Goal: Task Accomplishment & Management: Manage account settings

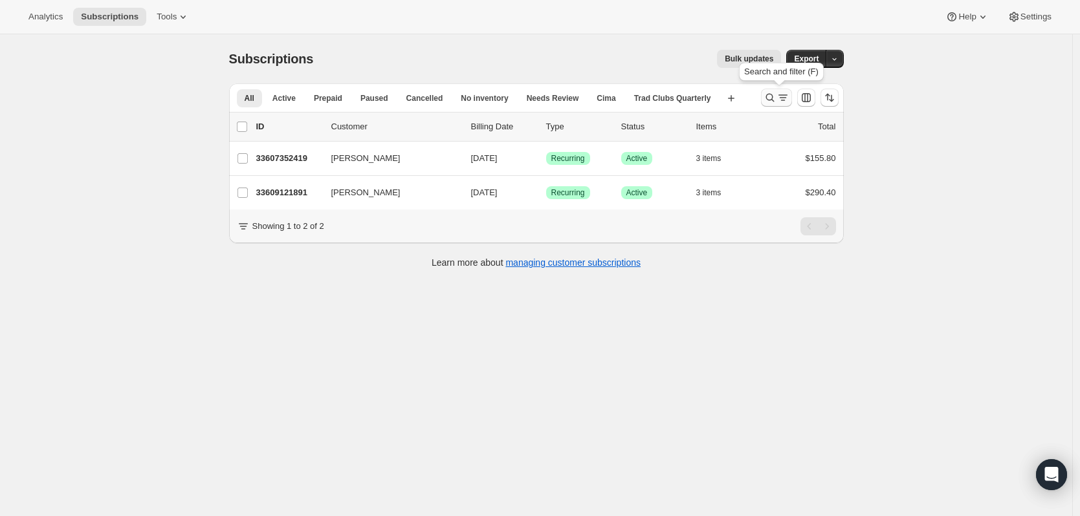
click at [789, 101] on icon "Search and filter results" at bounding box center [782, 97] width 13 height 13
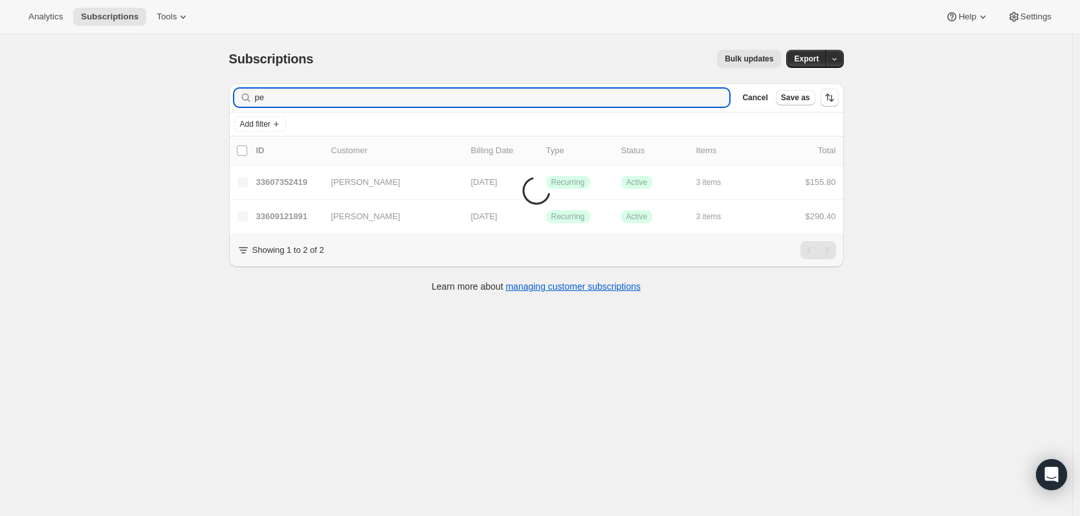
type input "p"
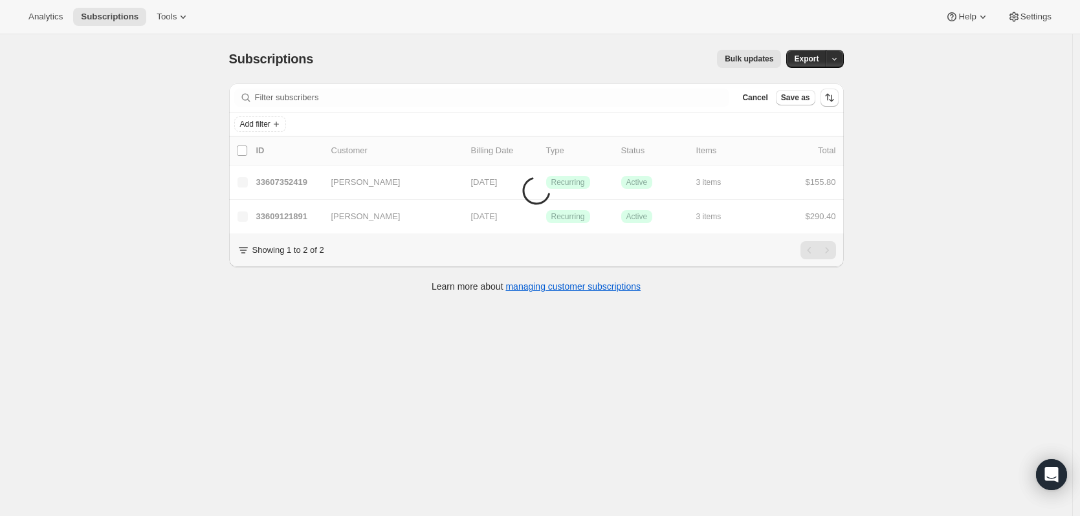
drag, startPoint x: 945, startPoint y: 272, endPoint x: 728, endPoint y: 179, distance: 236.2
click at [945, 272] on div "Subscriptions. This page is ready Subscriptions Bulk updates More actions Bulk …" at bounding box center [536, 292] width 1072 height 516
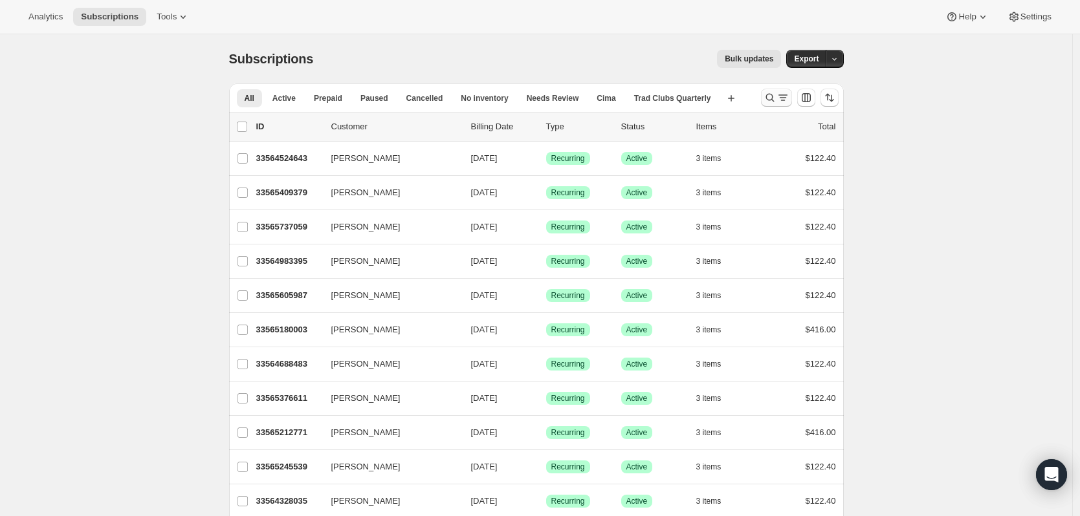
click at [776, 97] on icon "Search and filter results" at bounding box center [769, 97] width 13 height 13
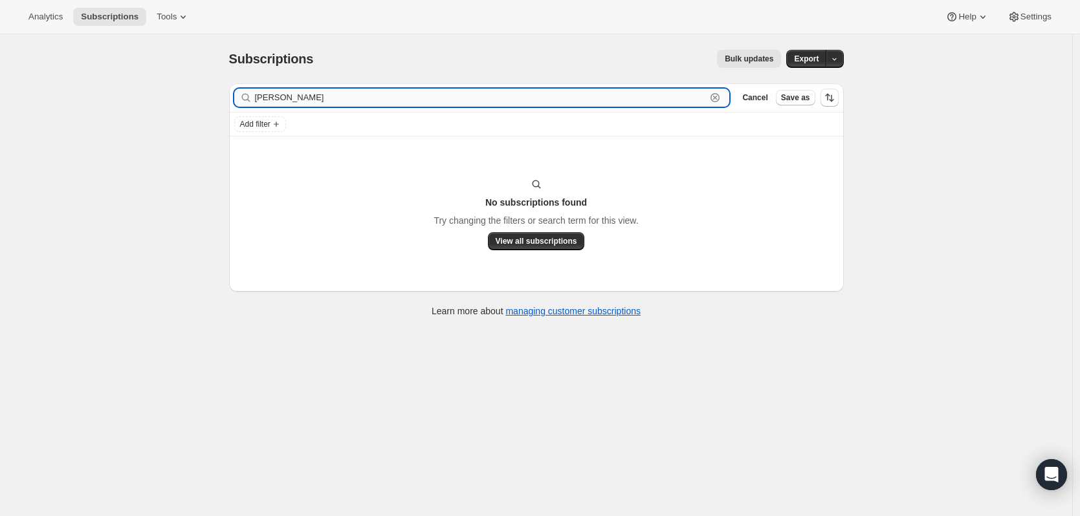
click at [273, 100] on input "jrey laffey" at bounding box center [481, 98] width 452 height 18
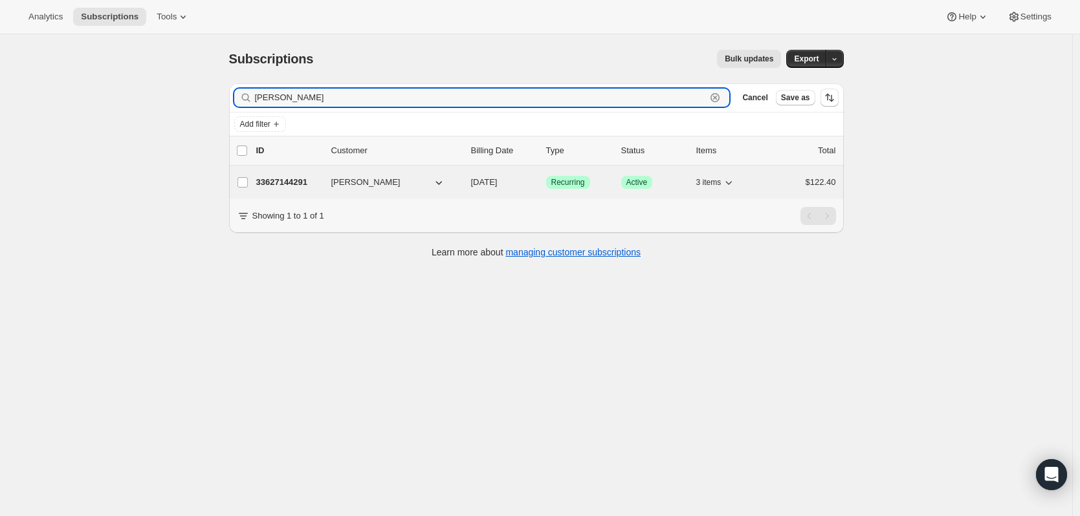
type input "claffey"
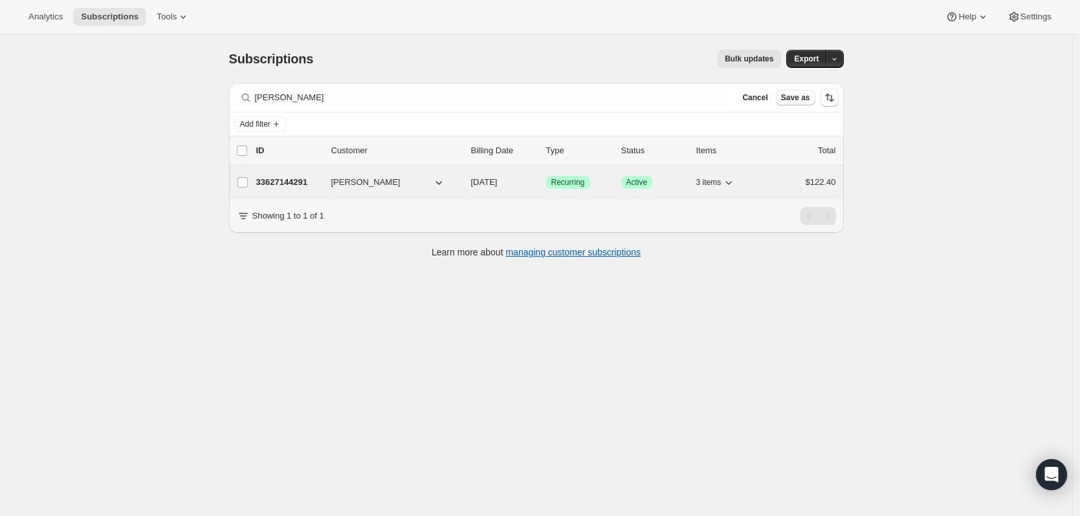
click at [270, 184] on p "33627144291" at bounding box center [288, 182] width 65 height 13
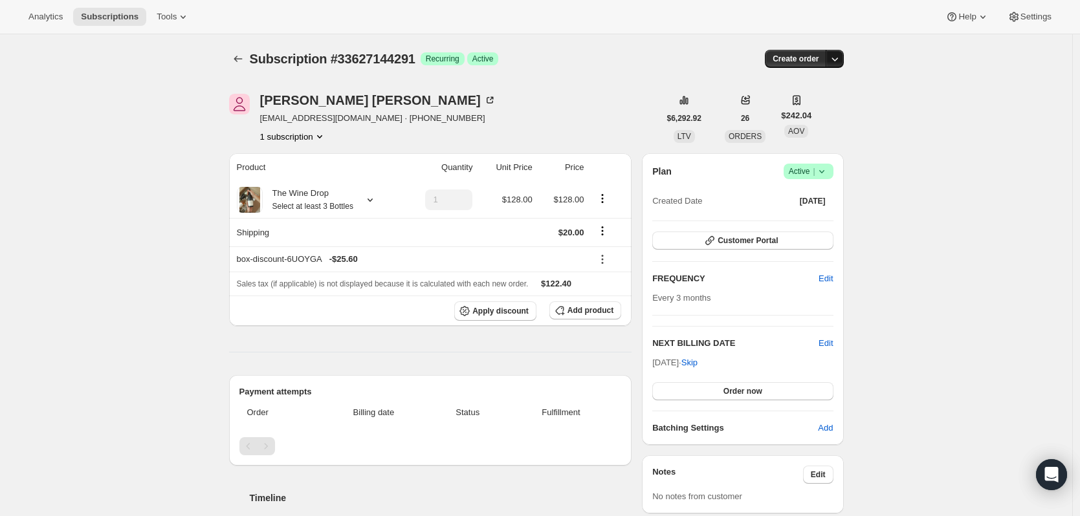
click at [839, 55] on icon "button" at bounding box center [834, 58] width 13 height 13
click at [841, 60] on icon "button" at bounding box center [834, 58] width 13 height 13
click at [826, 64] on button "Create order" at bounding box center [795, 59] width 61 height 18
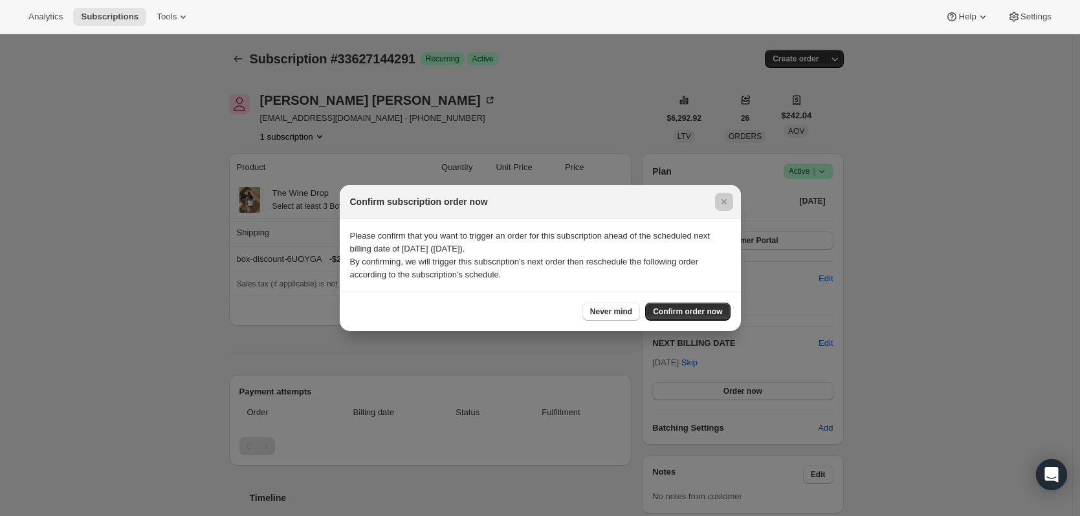
drag, startPoint x: 935, startPoint y: 299, endPoint x: 671, endPoint y: 188, distance: 286.2
click at [934, 298] on div at bounding box center [540, 258] width 1080 height 516
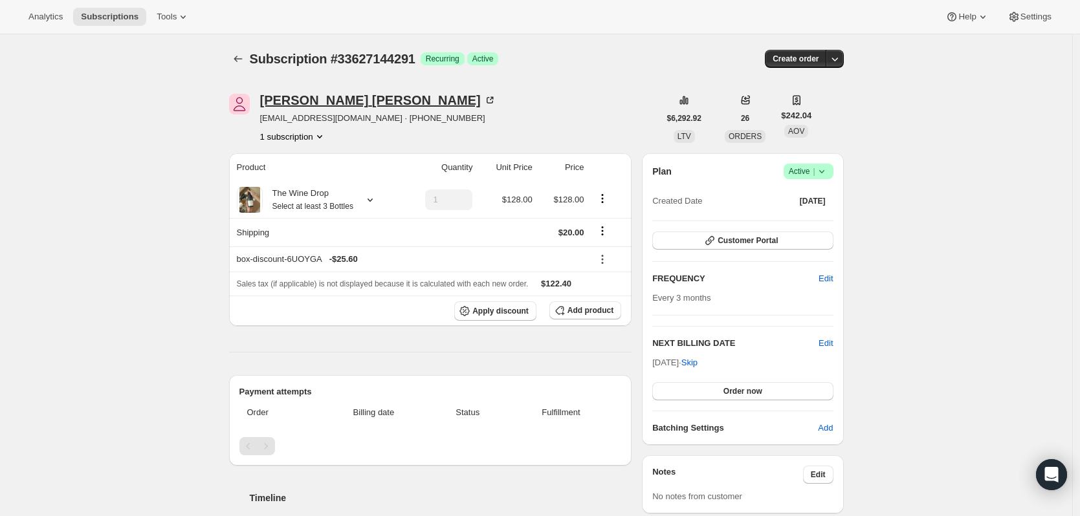
click at [327, 107] on div "Jeremy Claffey" at bounding box center [378, 100] width 236 height 13
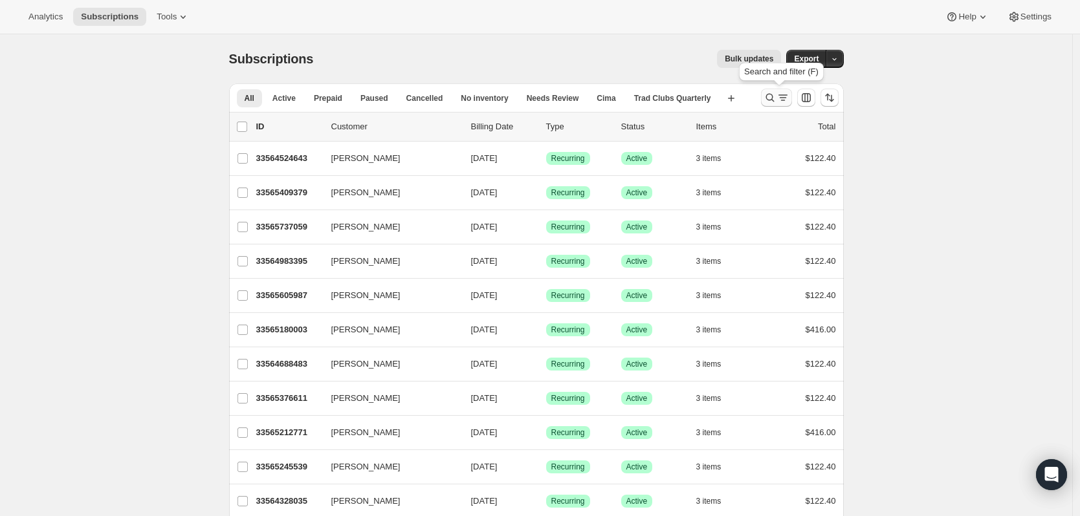
click at [776, 96] on icon "Search and filter results" at bounding box center [769, 97] width 13 height 13
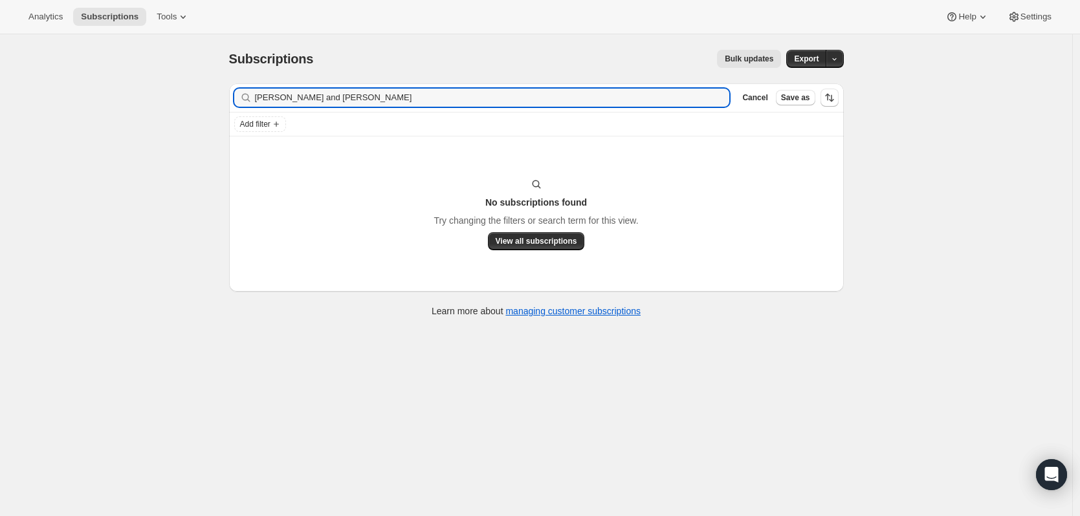
type input "daniel and yvonne"
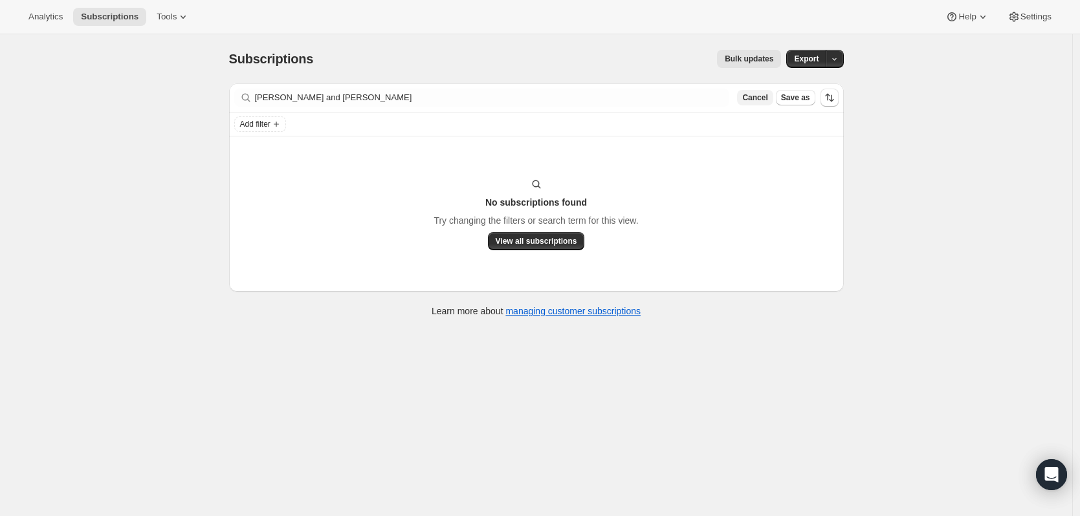
click at [767, 97] on span "Cancel" at bounding box center [754, 98] width 25 height 10
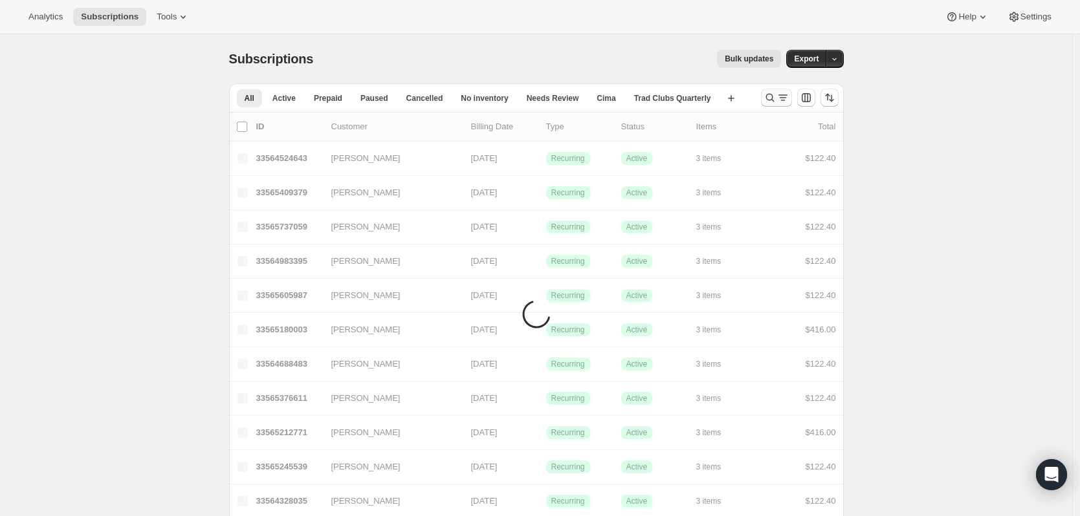
click at [773, 96] on icon "Search and filter results" at bounding box center [769, 97] width 13 height 13
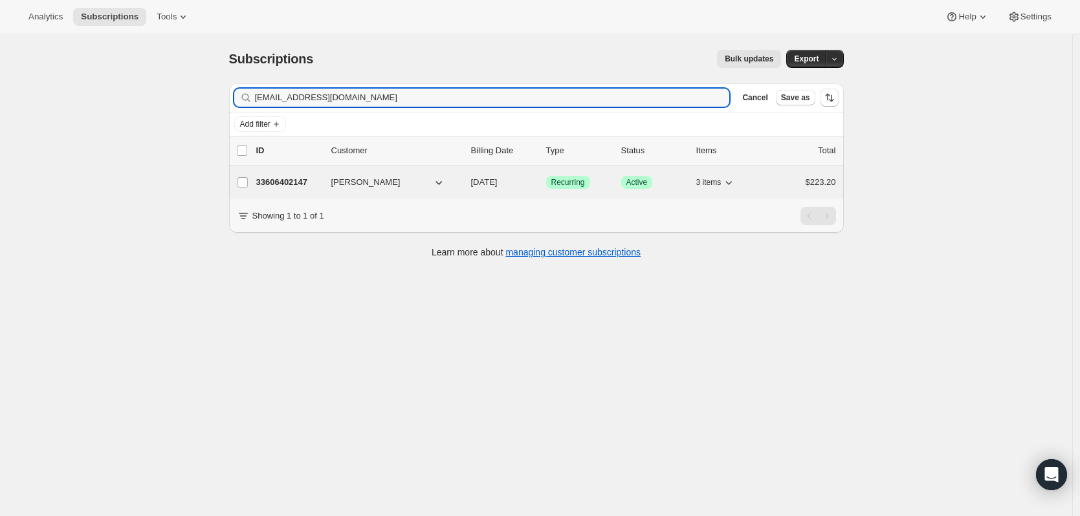
type input "yrodriguez426@gmail.com"
click at [271, 177] on p "33606402147" at bounding box center [288, 182] width 65 height 13
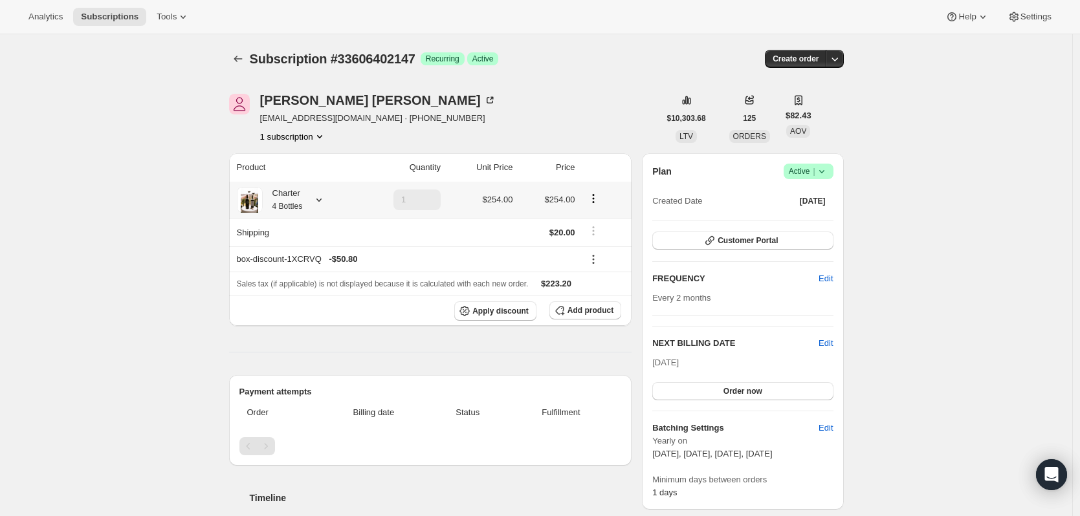
click at [325, 195] on icon at bounding box center [319, 199] width 13 height 13
